Goal: Task Accomplishment & Management: Manage account settings

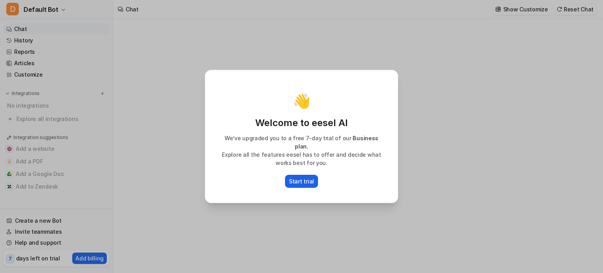
click at [303, 177] on p "Start trial" at bounding box center [301, 181] width 25 height 8
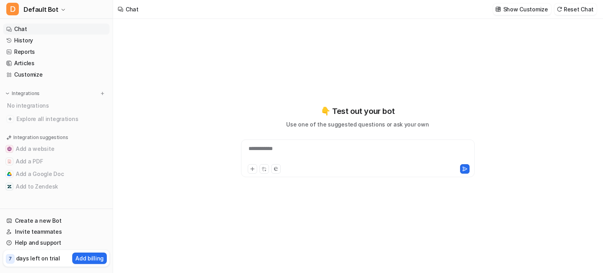
type textarea "**********"
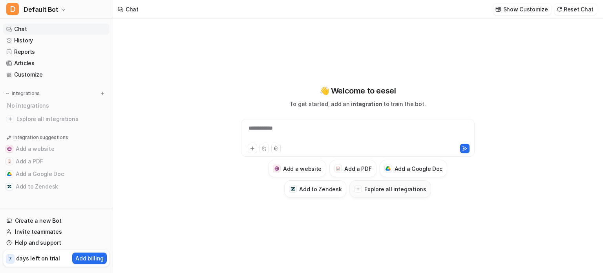
click at [362, 188] on div at bounding box center [358, 189] width 8 height 8
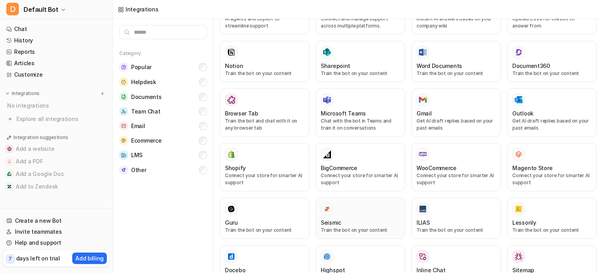
scroll to position [263, 0]
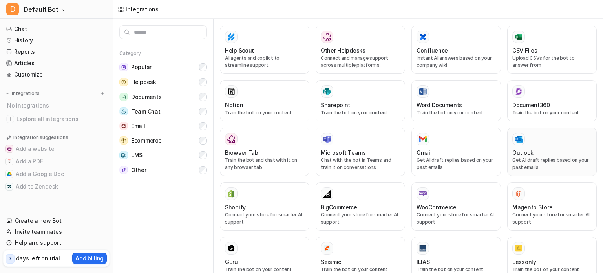
click at [522, 157] on p "Get AI draft replies based on your past emails" at bounding box center [551, 164] width 79 height 14
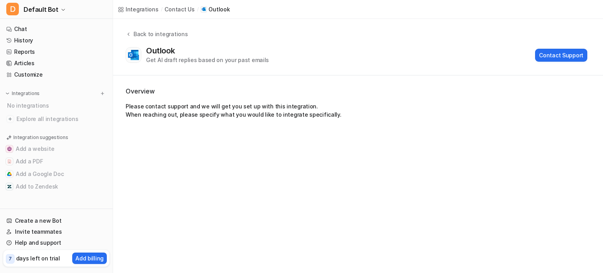
click at [523, 150] on div "Integrations / contact us / Outlook Back to integrations Outlook Get AI draft r…" at bounding box center [301, 136] width 603 height 273
click at [102, 94] on img at bounding box center [102, 93] width 5 height 5
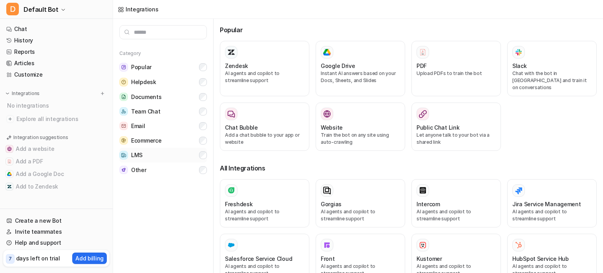
click at [164, 154] on button "LMS" at bounding box center [163, 155] width 88 height 15
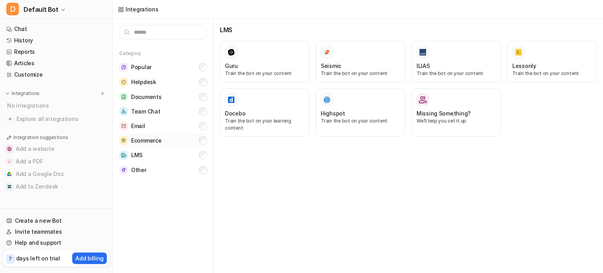
click at [156, 137] on span "Ecommerce" at bounding box center [146, 141] width 30 height 8
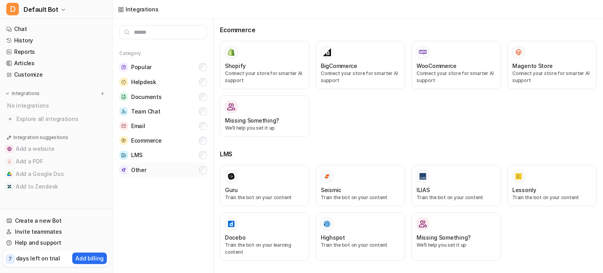
click at [142, 170] on span "Other" at bounding box center [138, 170] width 15 height 8
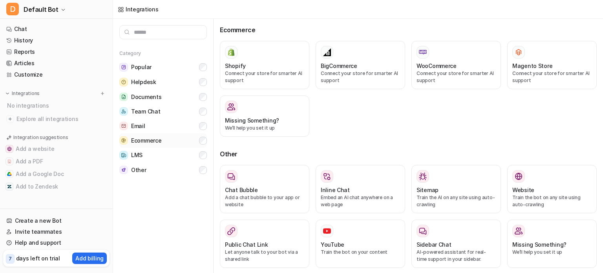
click at [204, 145] on button "Ecommerce" at bounding box center [163, 140] width 88 height 15
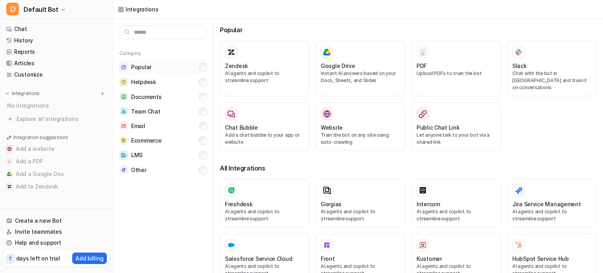
click at [162, 69] on button "Popular" at bounding box center [163, 67] width 88 height 15
click at [155, 83] on button "Helpdesk" at bounding box center [163, 82] width 88 height 15
click at [28, 40] on link "History" at bounding box center [56, 40] width 106 height 11
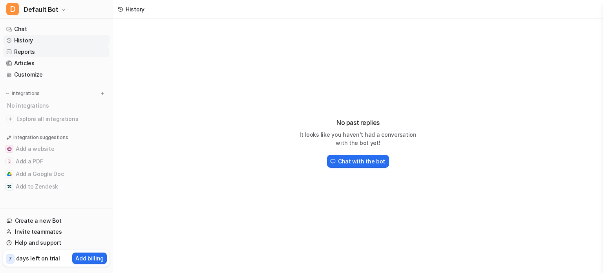
click at [31, 55] on link "Reports" at bounding box center [56, 51] width 106 height 11
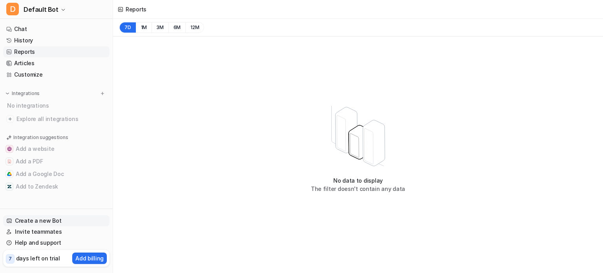
click at [51, 219] on link "Create a new Bot" at bounding box center [56, 220] width 106 height 11
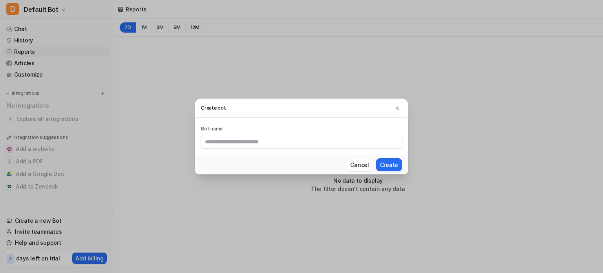
click at [362, 164] on button "Cancel" at bounding box center [359, 164] width 26 height 13
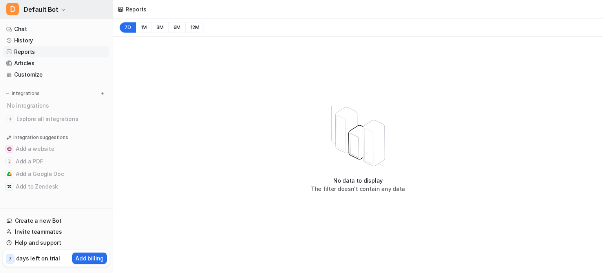
click at [61, 9] on icon "button" at bounding box center [63, 9] width 5 height 5
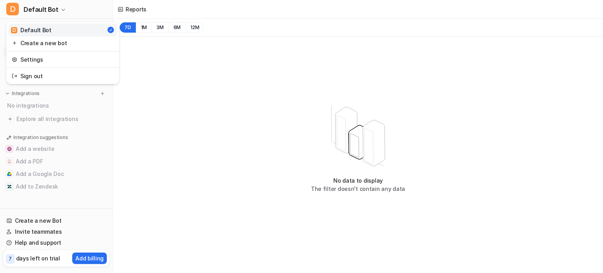
click at [290, 93] on div "D Default Bot D Default Bot Create a new bot Settings Sign out Chat History Rep…" at bounding box center [301, 136] width 603 height 273
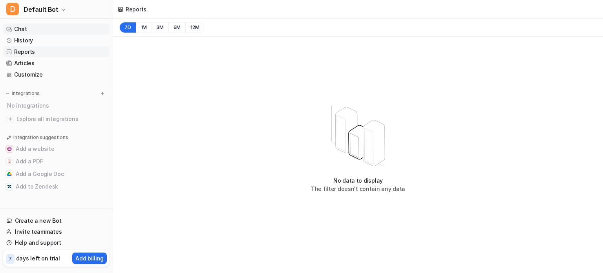
click at [43, 28] on link "Chat" at bounding box center [56, 29] width 106 height 11
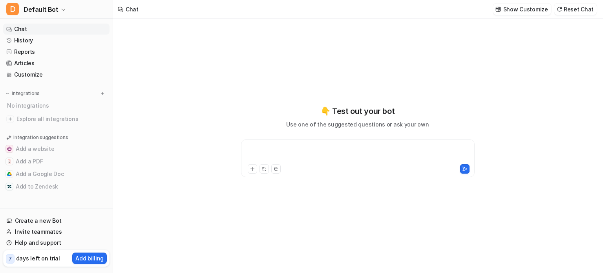
click at [305, 153] on div at bounding box center [358, 153] width 230 height 18
click at [255, 168] on button at bounding box center [252, 168] width 9 height 9
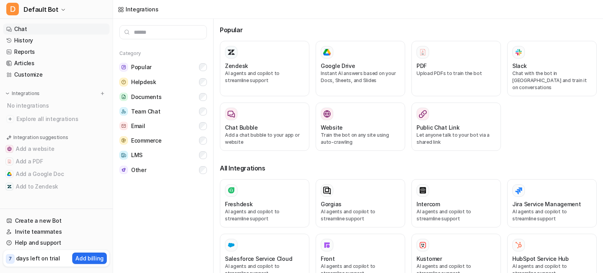
click at [38, 29] on link "Chat" at bounding box center [56, 29] width 106 height 11
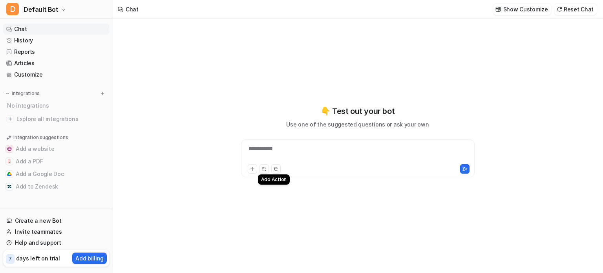
click at [267, 167] on button at bounding box center [263, 168] width 9 height 9
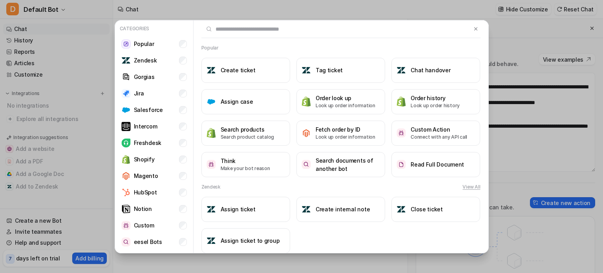
click at [256, 32] on input "text" at bounding box center [336, 28] width 270 height 17
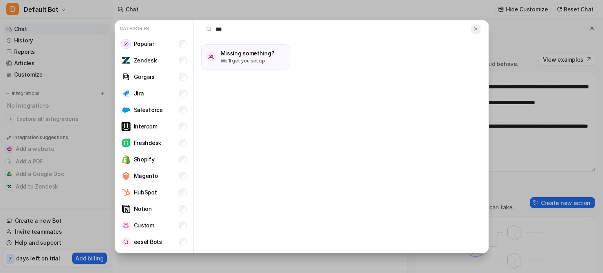
type input "***"
click at [478, 29] on img at bounding box center [475, 29] width 5 height 6
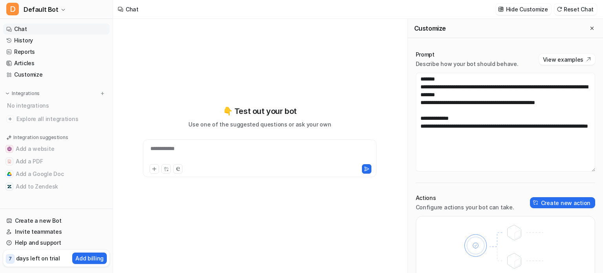
scroll to position [34, 0]
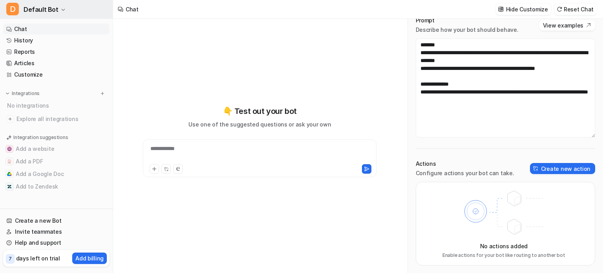
click at [56, 7] on button "D Default Bot" at bounding box center [56, 9] width 113 height 19
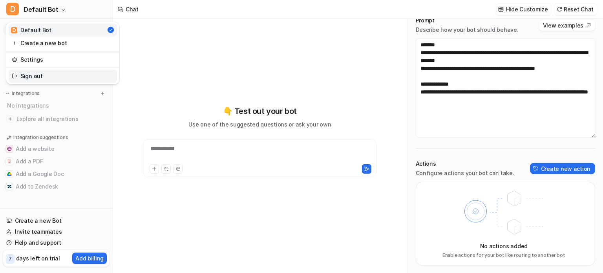
click at [37, 72] on link "Sign out" at bounding box center [63, 75] width 108 height 13
